Goal: Information Seeking & Learning: Learn about a topic

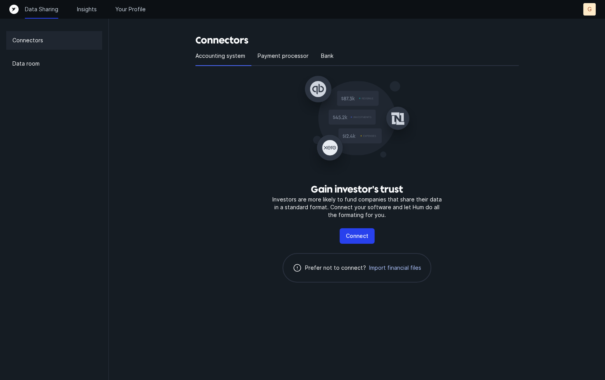
click at [395, 266] on span "Import financial files" at bounding box center [395, 268] width 52 height 8
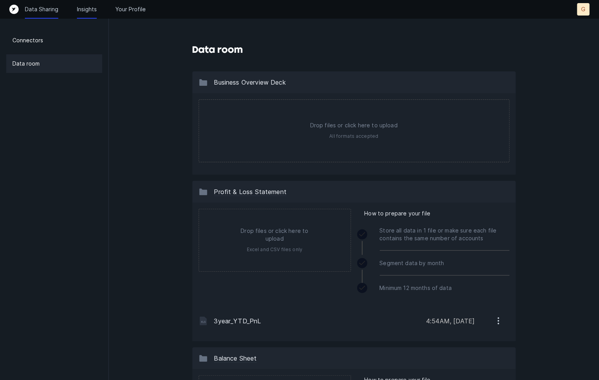
click at [90, 8] on p "Insights" at bounding box center [87, 9] width 20 height 8
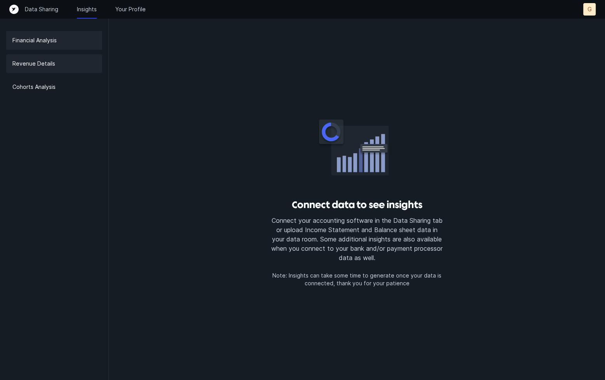
click at [33, 65] on p "Revenue Details" at bounding box center [33, 63] width 43 height 9
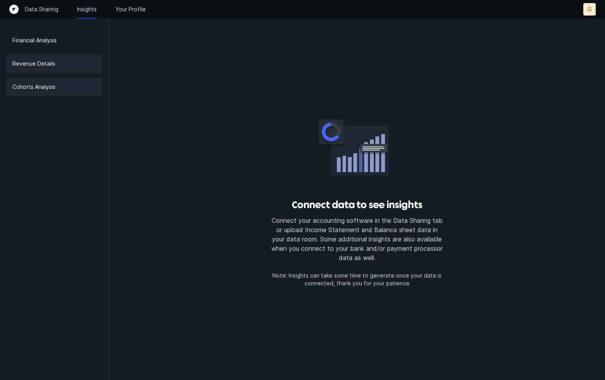
click at [42, 85] on p "Cohorts Analysis" at bounding box center [33, 86] width 43 height 9
click at [42, 37] on p "Financial Analysis" at bounding box center [34, 40] width 44 height 9
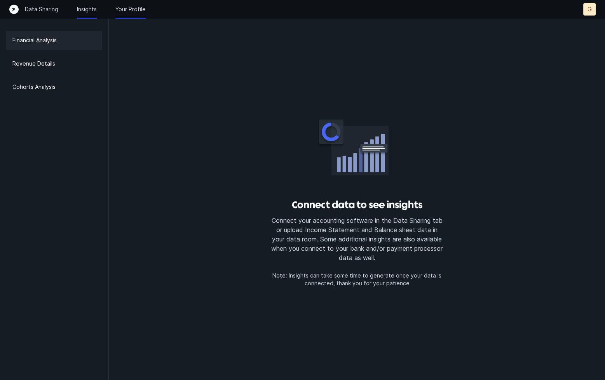
click at [132, 6] on p "Your Profile" at bounding box center [130, 9] width 30 height 8
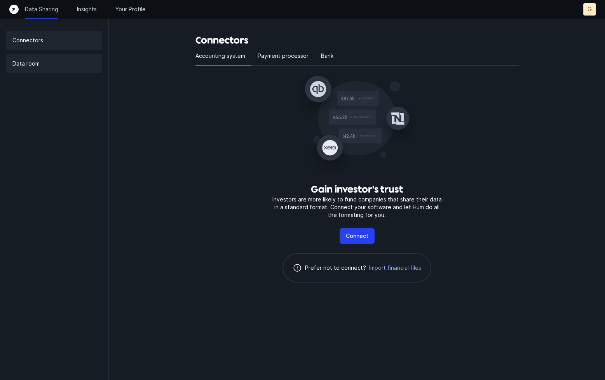
click at [32, 63] on p "Data room" at bounding box center [25, 63] width 27 height 9
